Goal: Task Accomplishment & Management: Use online tool/utility

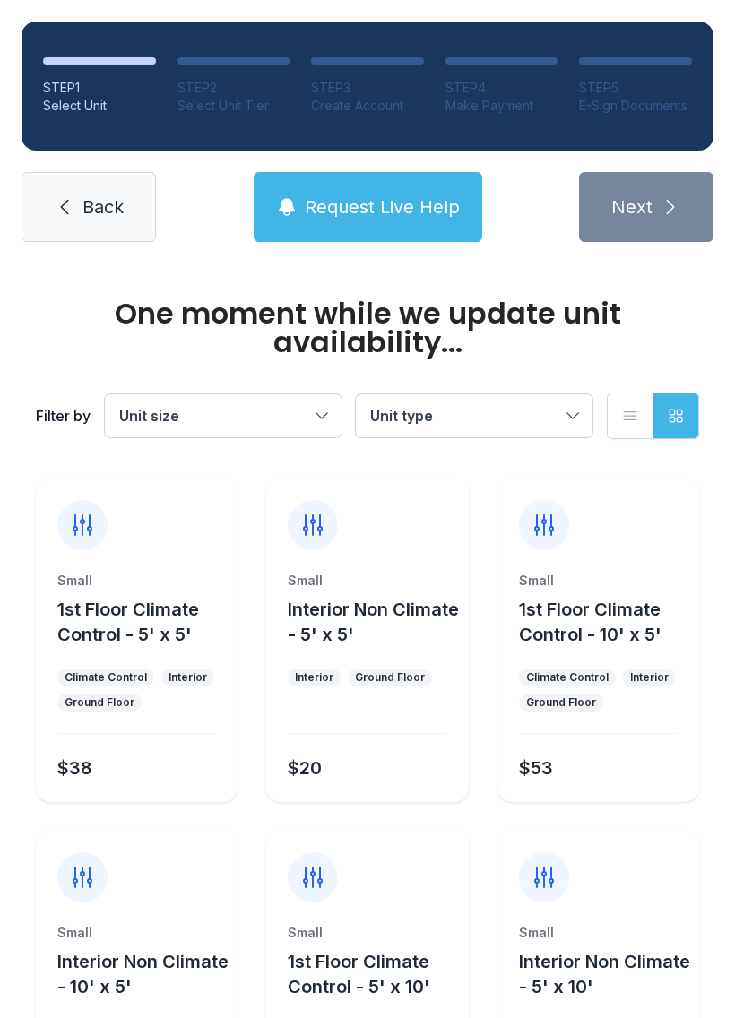
click at [84, 208] on span "Back" at bounding box center [102, 206] width 41 height 25
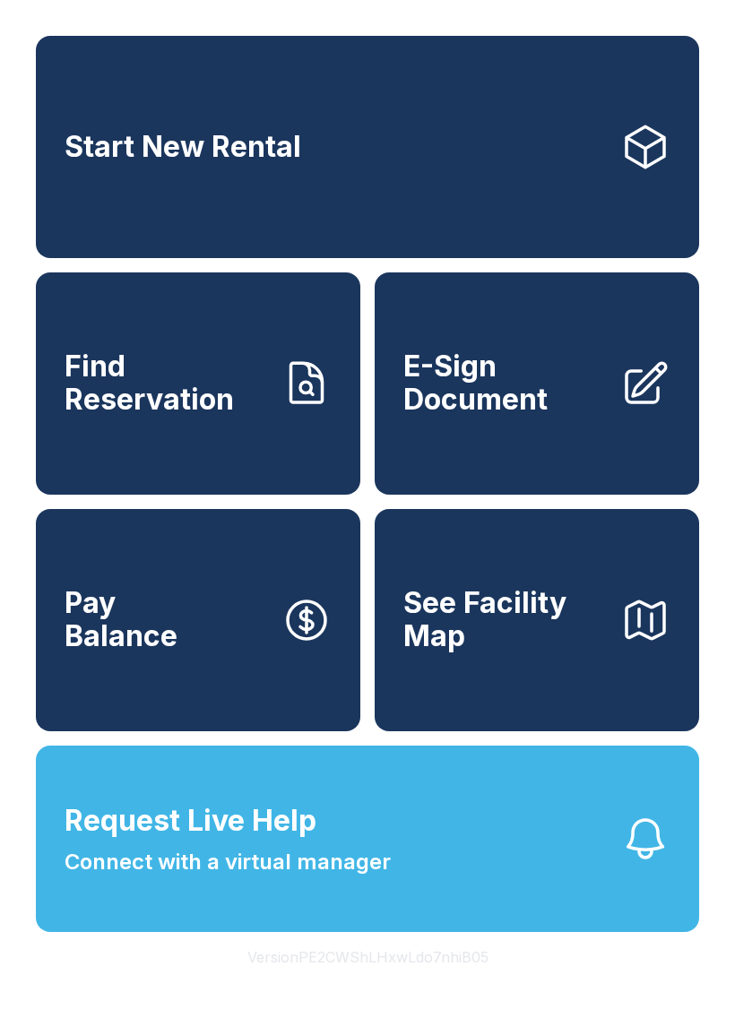
click at [512, 384] on span "E-Sign Document" at bounding box center [504, 382] width 202 height 65
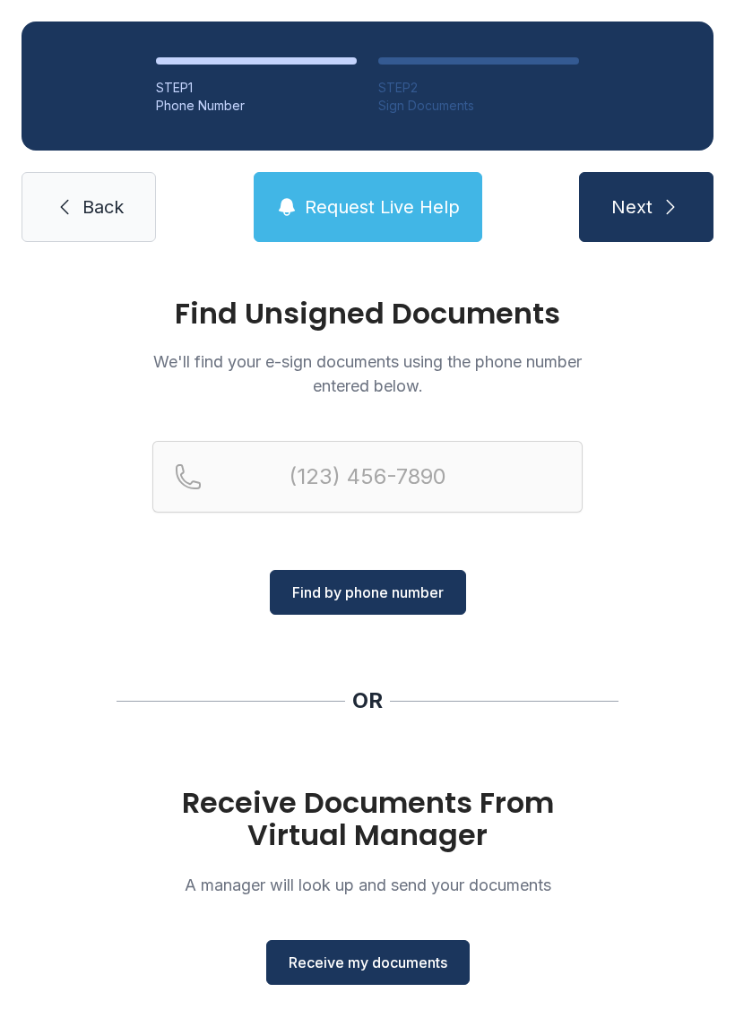
click at [368, 961] on span "Receive my documents" at bounding box center [367, 962] width 159 height 22
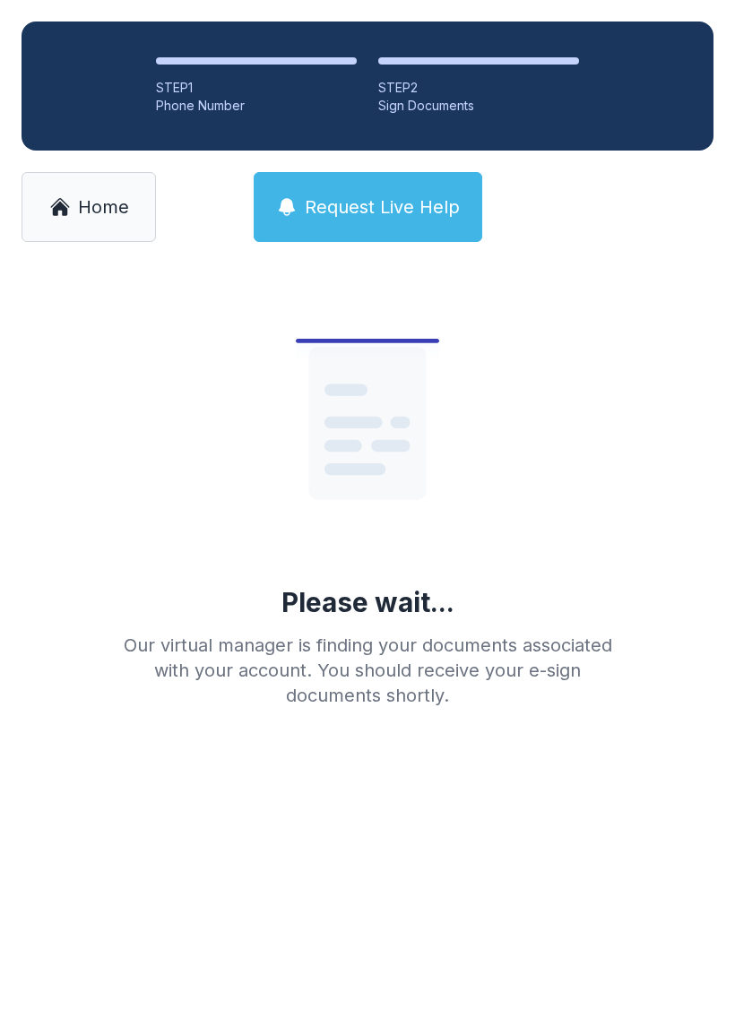
click at [98, 220] on link "Home" at bounding box center [89, 207] width 134 height 70
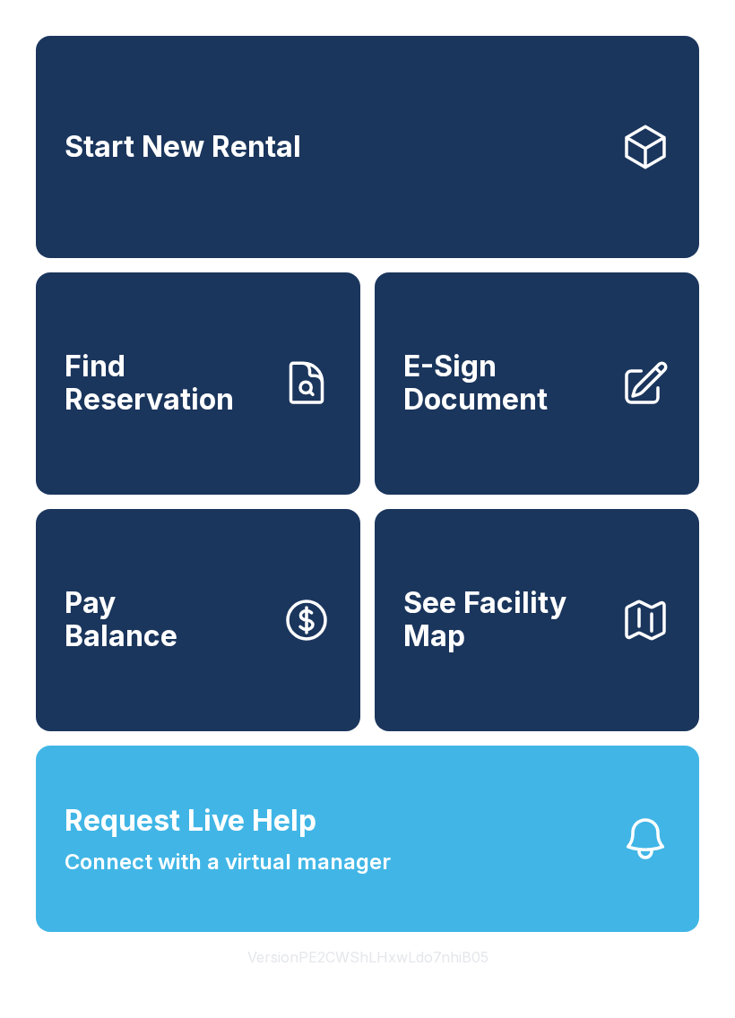
click at [545, 386] on span "E-Sign Document" at bounding box center [504, 382] width 202 height 65
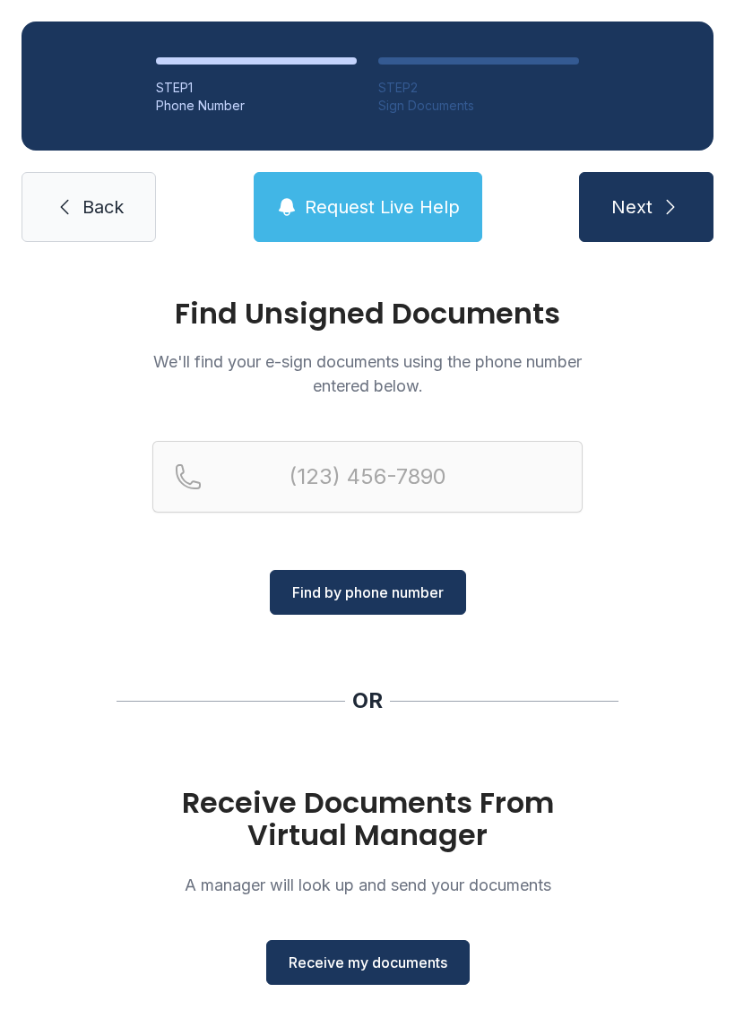
click at [386, 960] on span "Receive my documents" at bounding box center [367, 962] width 159 height 22
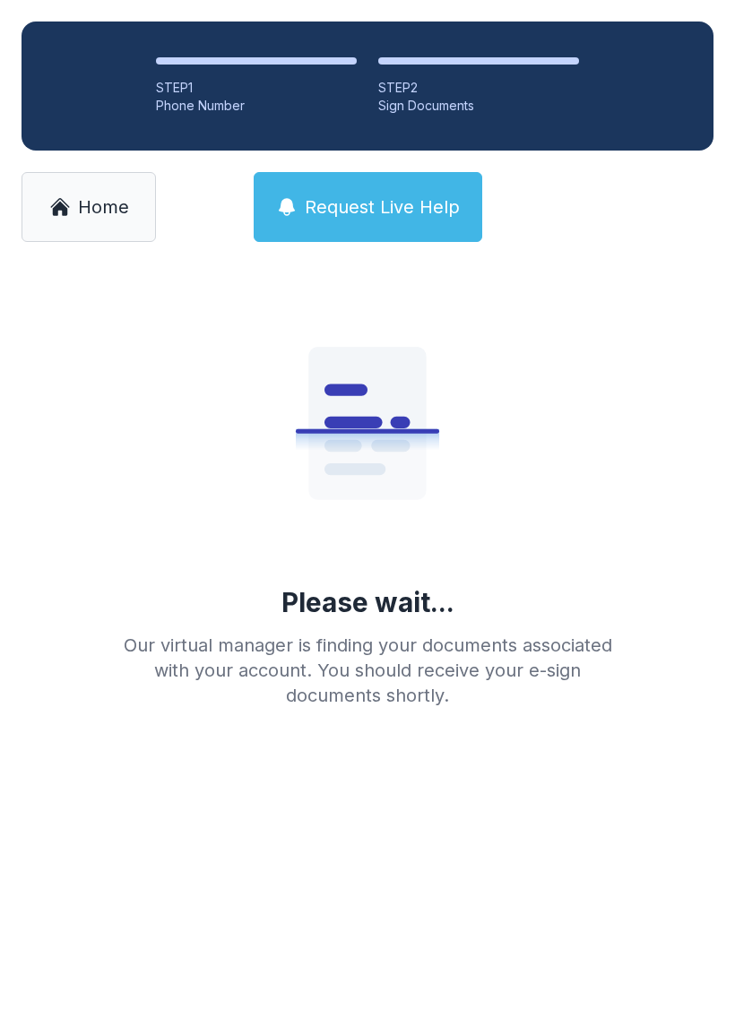
click at [95, 209] on span "Home" at bounding box center [103, 206] width 51 height 25
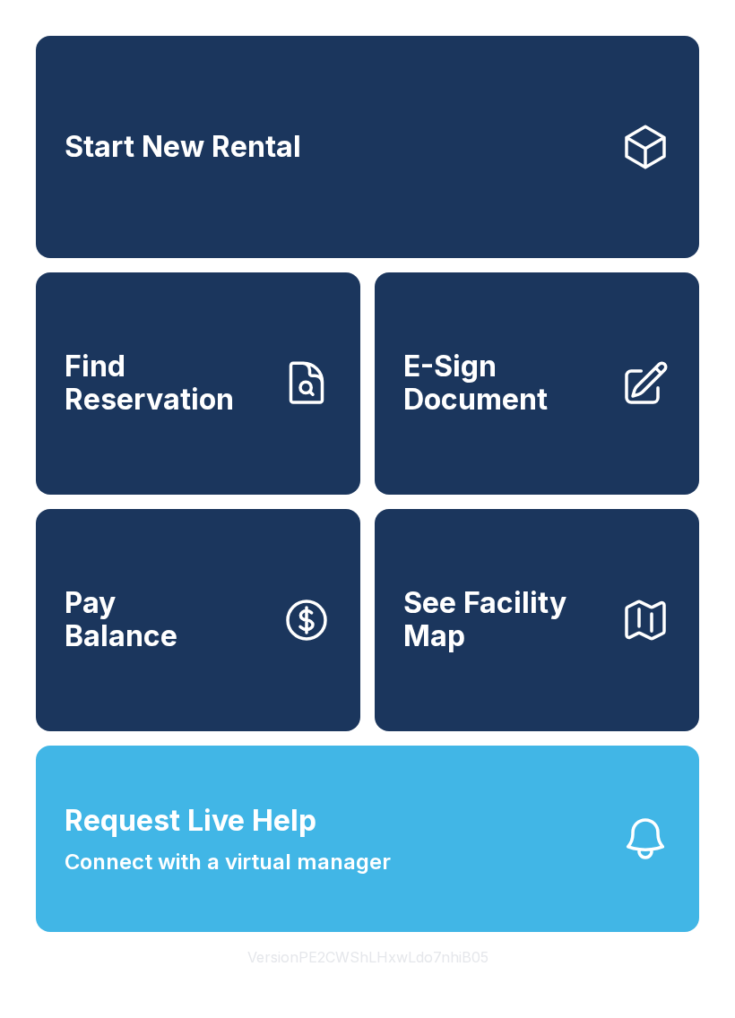
click at [517, 405] on span "E-Sign Document" at bounding box center [504, 382] width 202 height 65
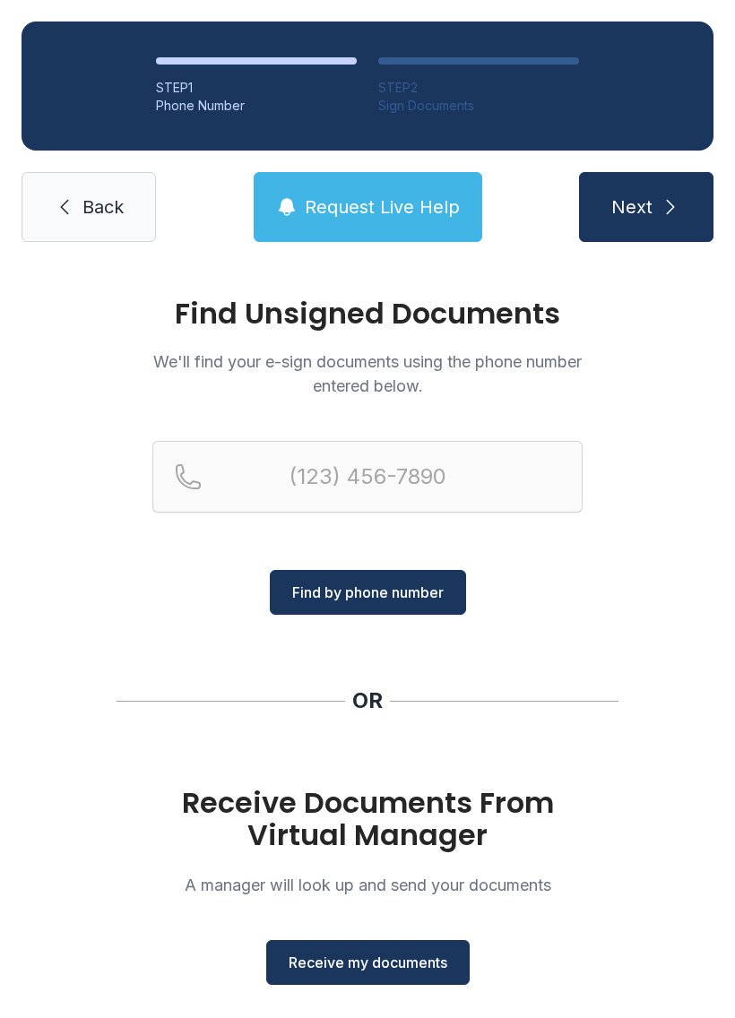
click at [371, 958] on span "Receive my documents" at bounding box center [367, 962] width 159 height 22
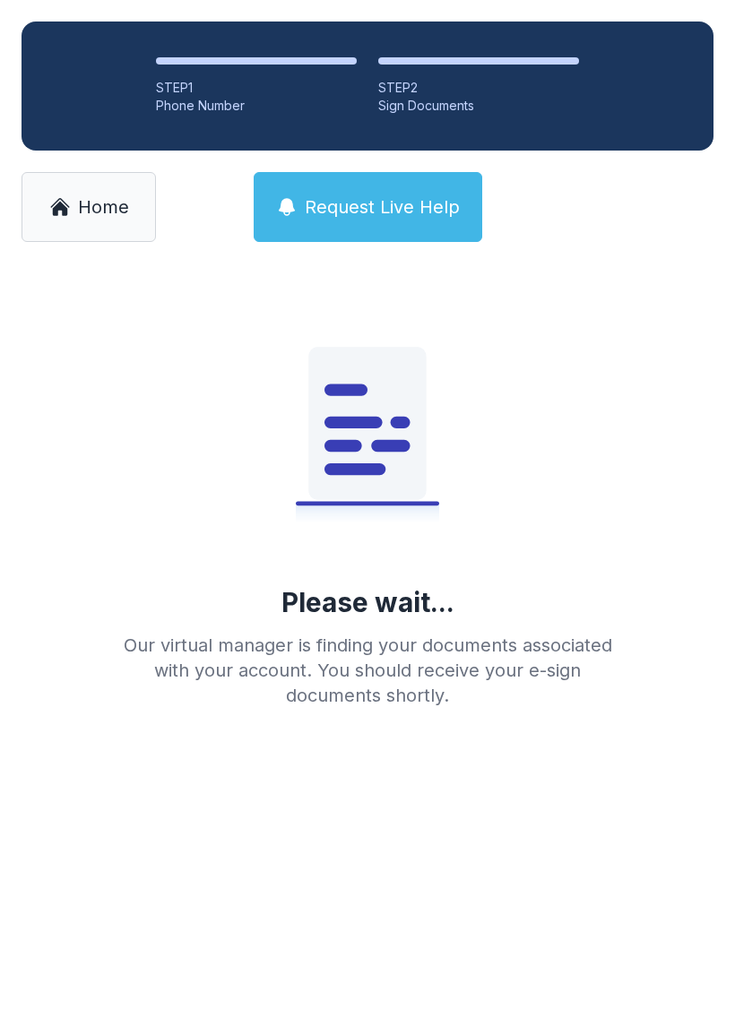
click at [78, 209] on span "Home" at bounding box center [103, 206] width 51 height 25
